Goal: Task Accomplishment & Management: Manage account settings

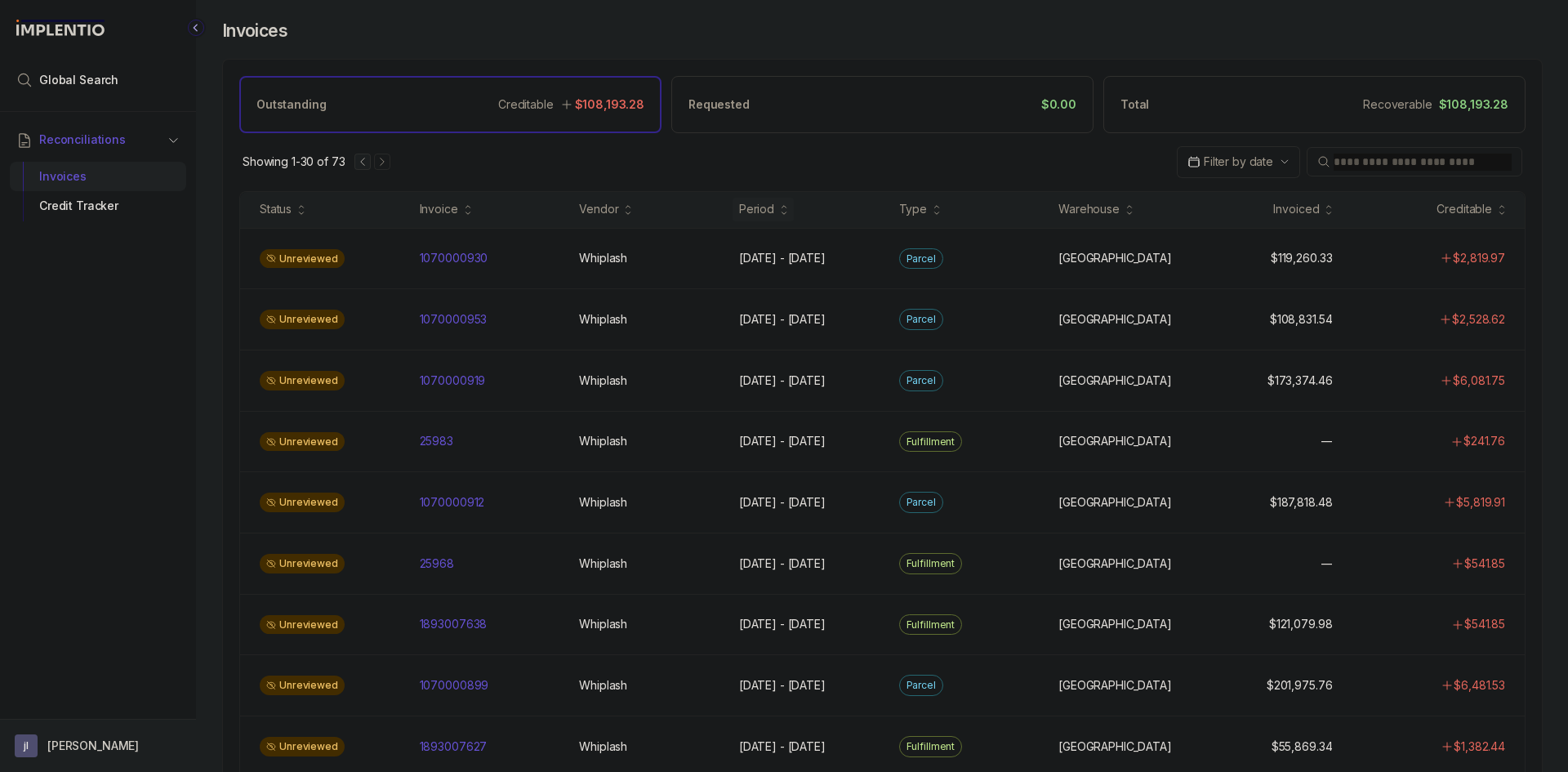
click at [93, 744] on p "[PERSON_NAME]" at bounding box center [93, 745] width 92 height 16
click at [135, 710] on p "Logout" at bounding box center [108, 711] width 135 height 16
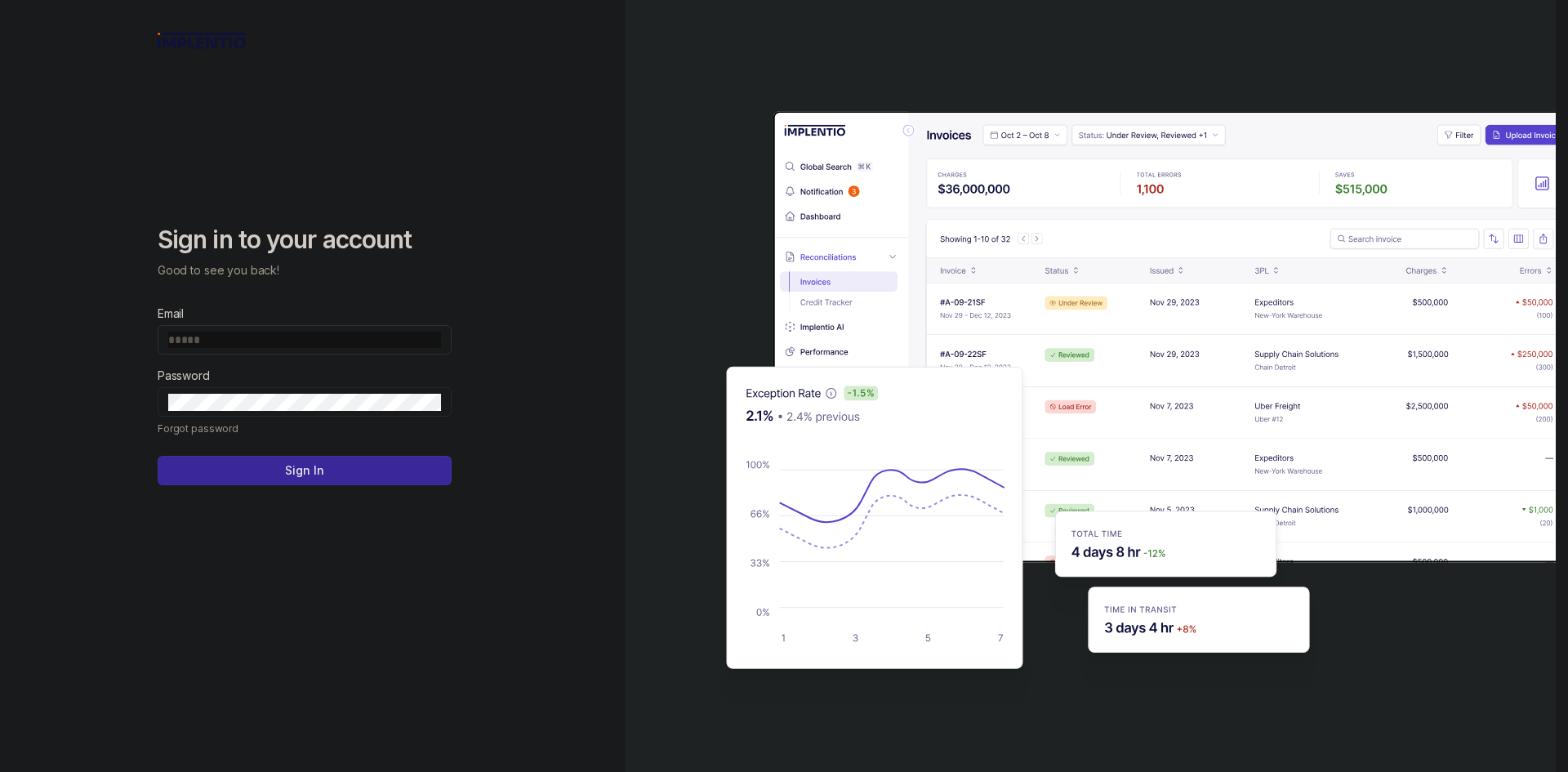
click at [341, 350] on span at bounding box center [304, 339] width 294 height 29
click at [344, 339] on input "Email" at bounding box center [304, 339] width 272 height 16
click at [331, 341] on input "Email" at bounding box center [304, 339] width 272 height 16
type input "**********"
